Goal: Task Accomplishment & Management: Manage account settings

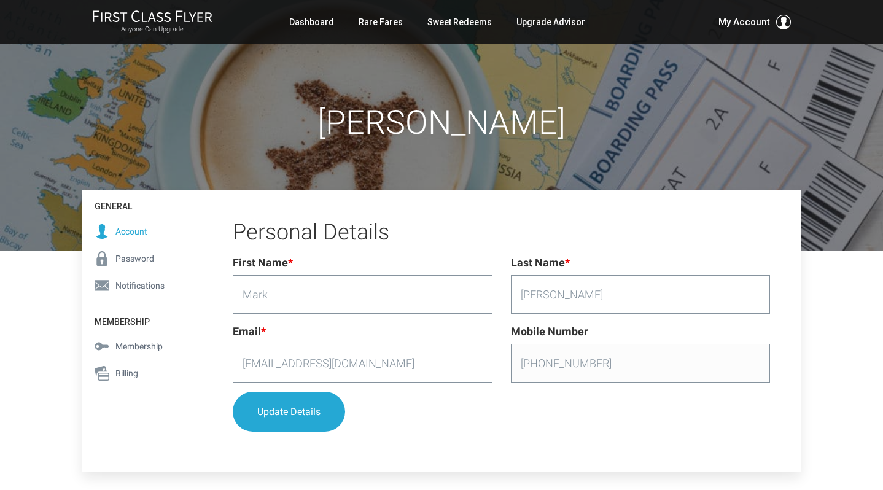
scroll to position [45, 0]
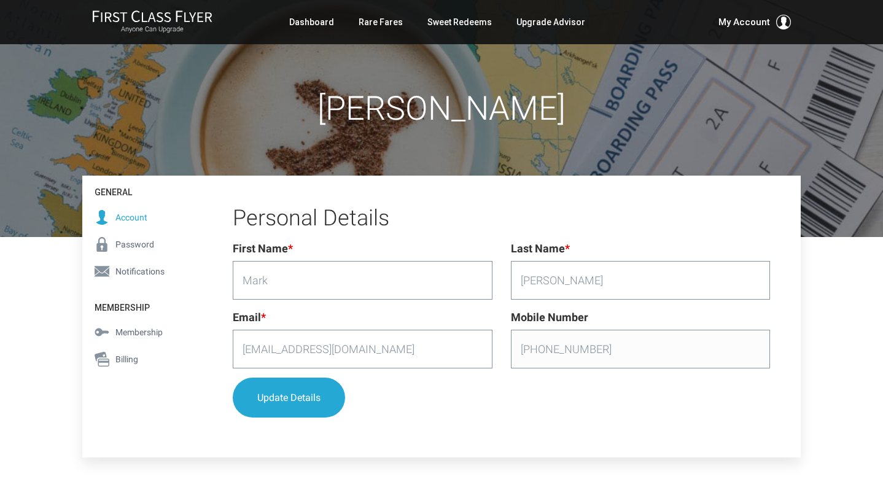
click at [136, 333] on span "Membership" at bounding box center [138, 332] width 47 height 14
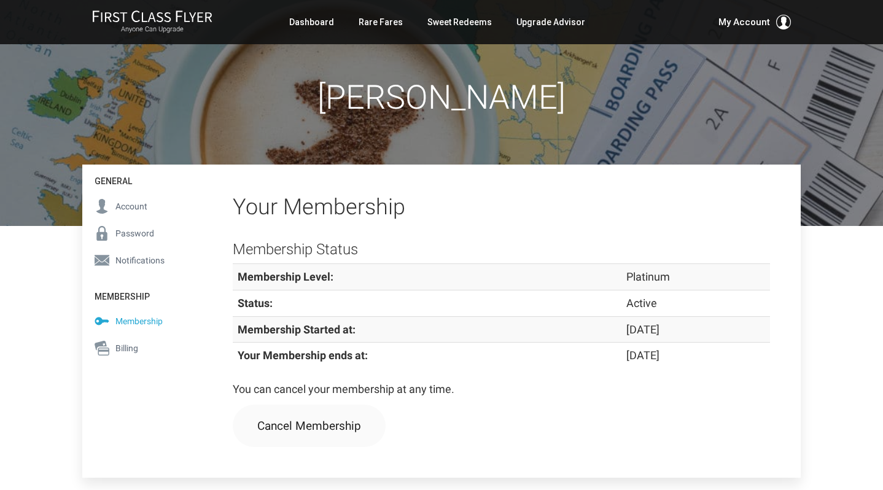
scroll to position [61, 0]
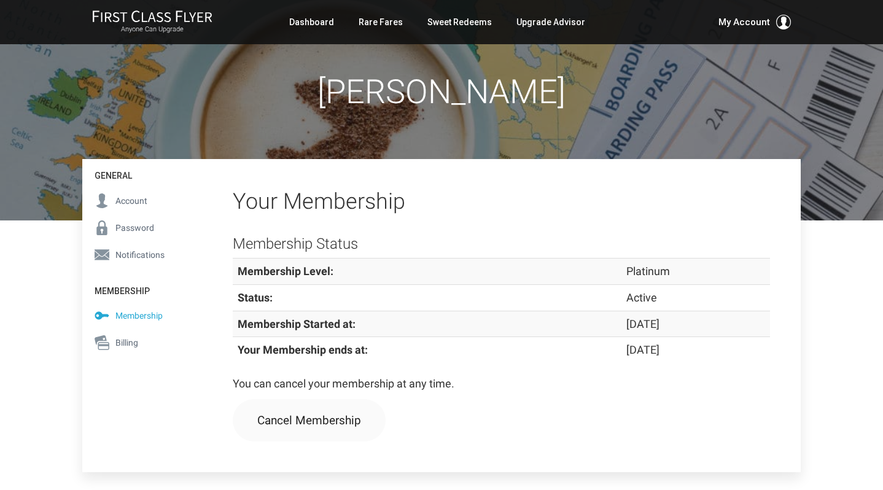
click at [126, 343] on span "Billing" at bounding box center [126, 343] width 23 height 14
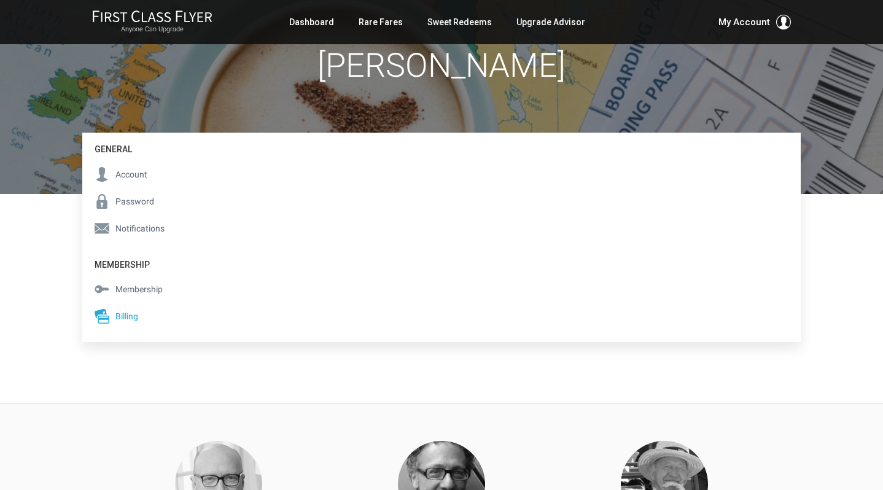
scroll to position [57, 0]
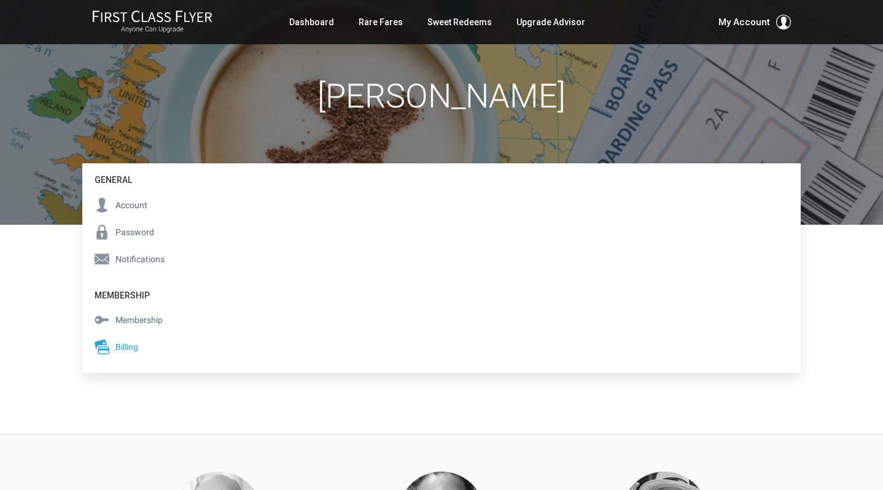
click at [132, 346] on span "Billing" at bounding box center [126, 347] width 23 height 14
click at [138, 318] on span "Membership" at bounding box center [138, 320] width 47 height 14
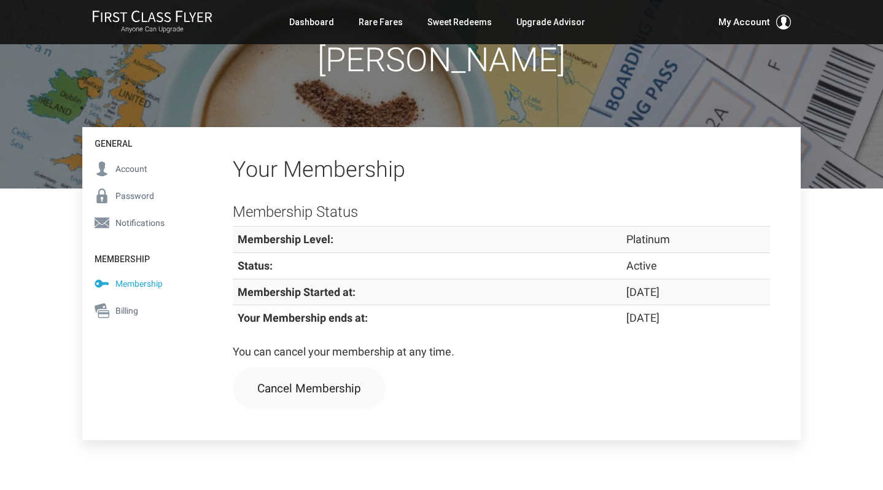
scroll to position [107, 0]
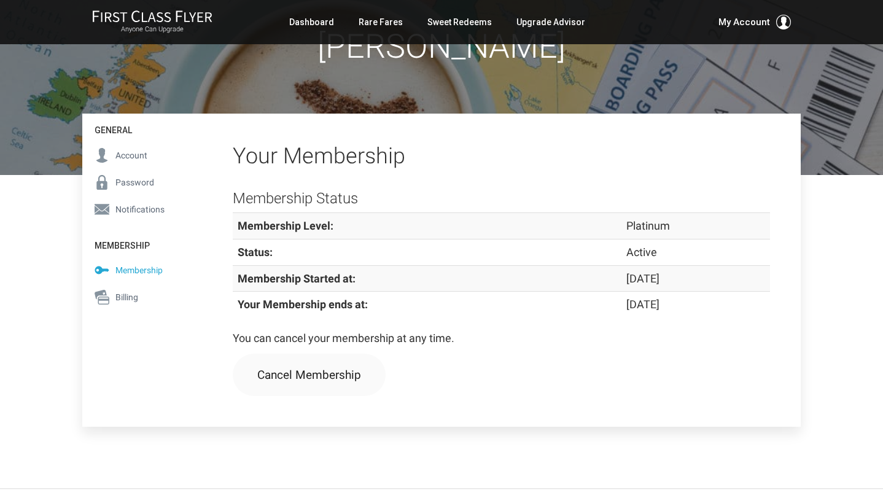
click at [104, 296] on icon at bounding box center [102, 297] width 15 height 15
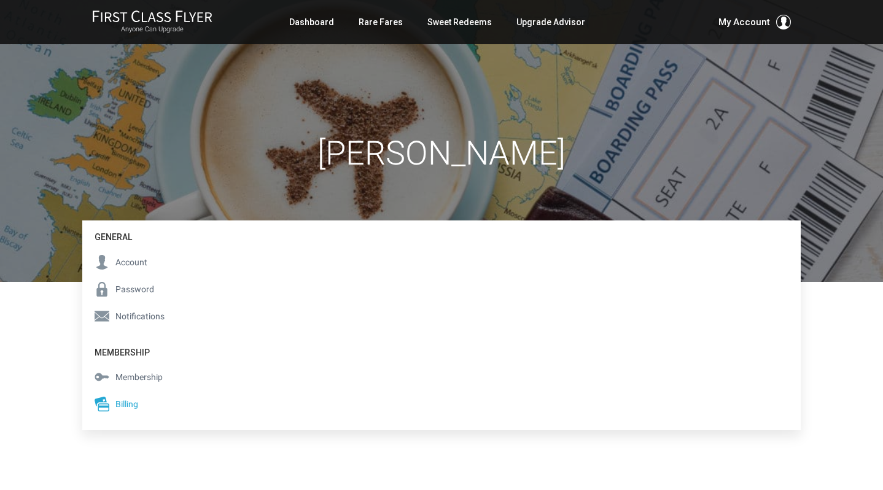
click at [133, 258] on span "Account" at bounding box center [131, 262] width 32 height 14
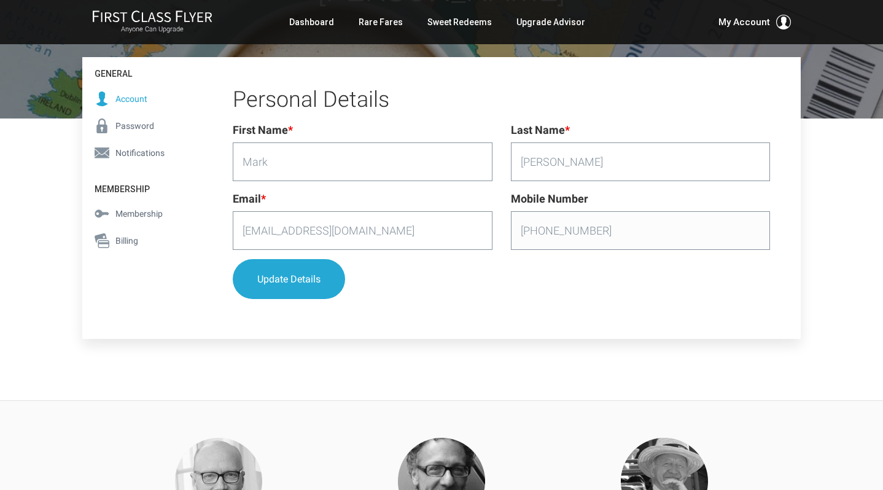
scroll to position [167, 0]
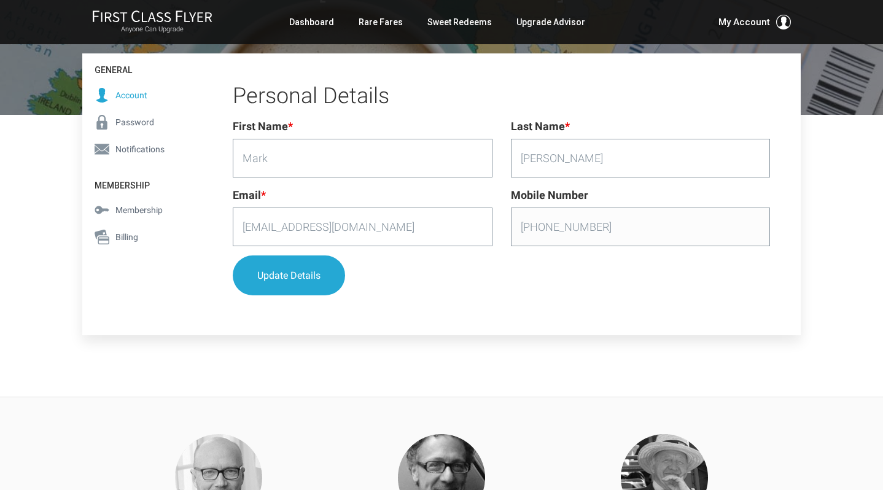
click at [587, 29] on div "Anyone Can Upgrade Dashboard Rare Fares Sweet Redeems Upgrade Advisor Profile L…" at bounding box center [441, 22] width 718 height 25
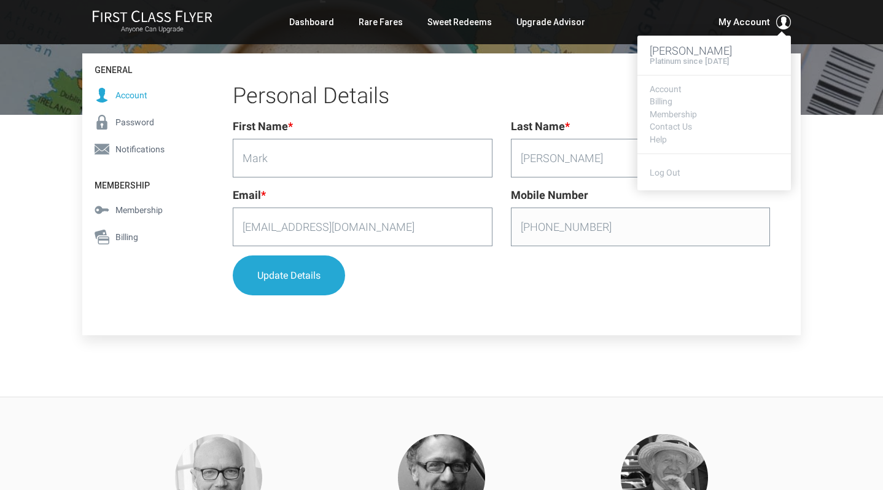
click at [735, 17] on span "My Account" at bounding box center [744, 22] width 52 height 15
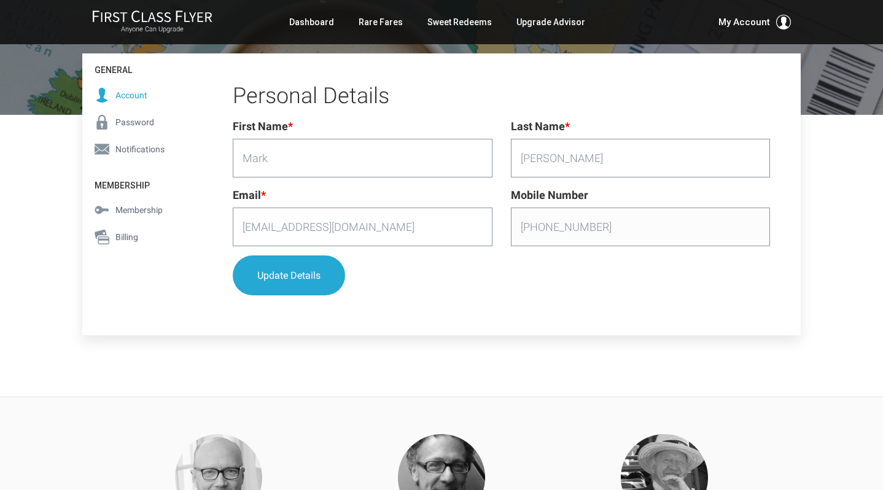
click at [570, 99] on h2 "Personal Details" at bounding box center [501, 96] width 537 height 25
click at [375, 21] on link "Rare Fares" at bounding box center [380, 22] width 44 height 22
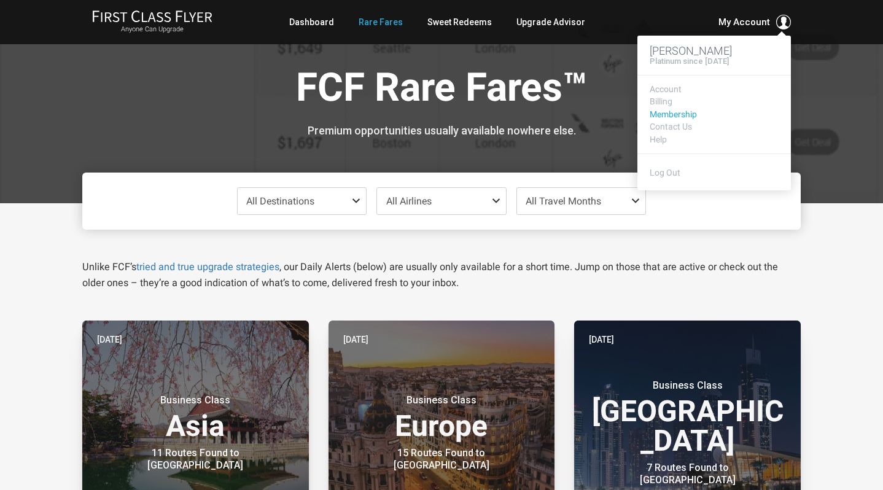
click at [668, 114] on link "Membership" at bounding box center [713, 114] width 129 height 9
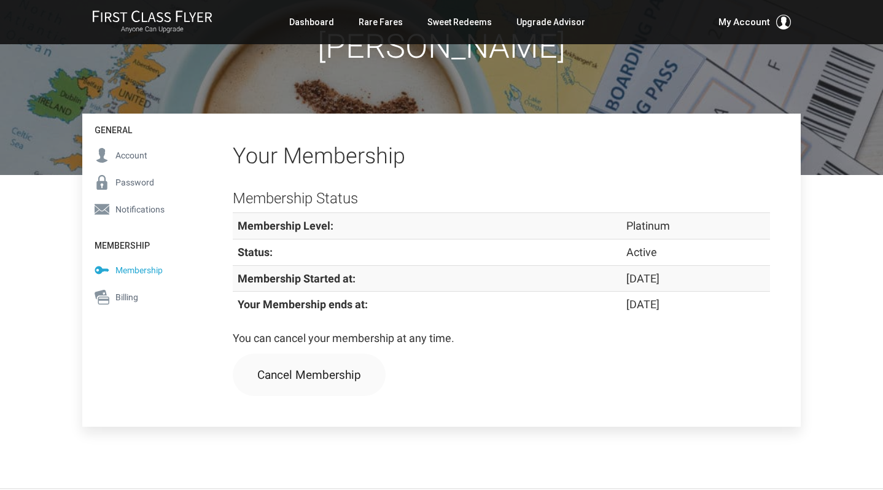
scroll to position [21, 0]
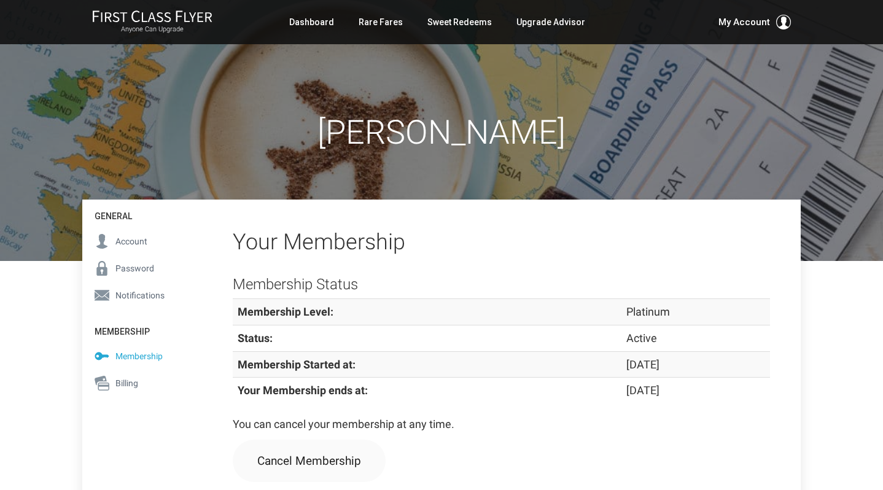
click at [132, 382] on span "Billing" at bounding box center [126, 383] width 23 height 14
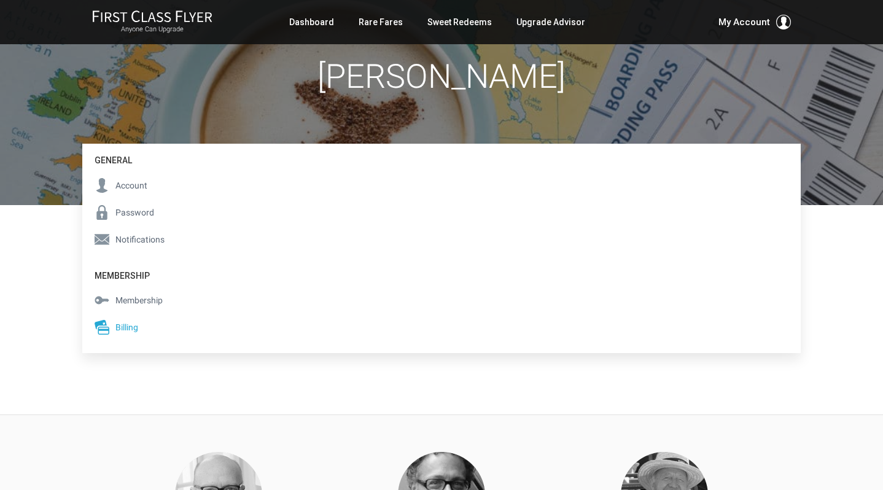
scroll to position [76, 0]
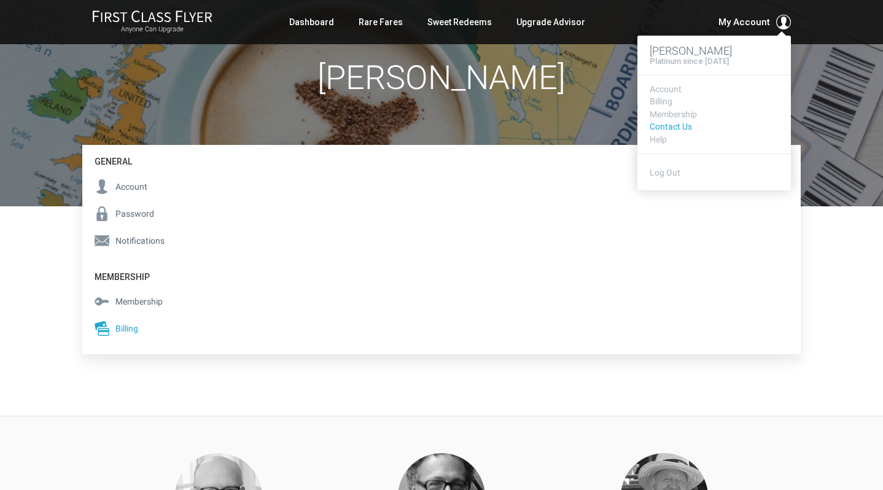
click at [678, 125] on link "Contact Us" at bounding box center [713, 126] width 129 height 9
